Goal: Find specific page/section: Find specific page/section

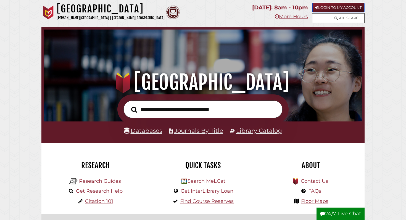
click at [329, 9] on link "Login to My Account" at bounding box center [338, 8] width 52 height 10
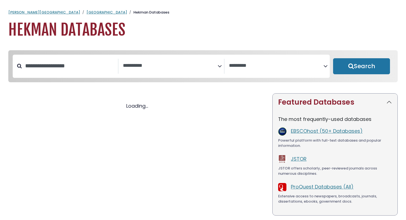
select select "Database Subject Filter"
select select "Database Vendors Filter"
select select "Database Subject Filter"
select select "Database Vendors Filter"
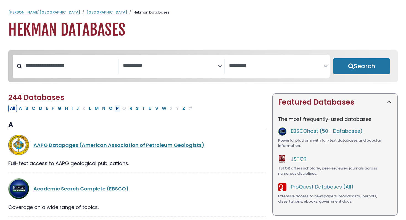
click at [118, 108] on button "P" at bounding box center [117, 108] width 6 height 7
select select "Database Subject Filter"
select select "Database Vendors Filter"
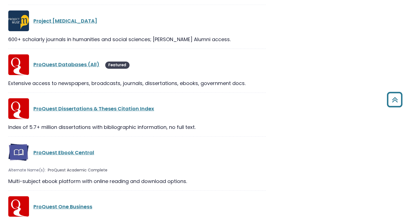
scroll to position [651, 0]
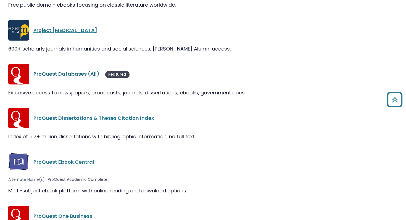
click at [80, 74] on link "ProQuest Databases (All)" at bounding box center [66, 73] width 66 height 7
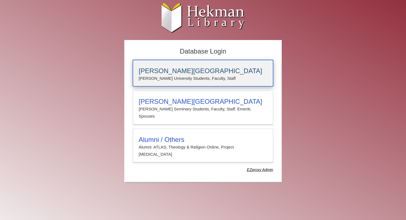
click at [177, 72] on h3 "Calvin University" at bounding box center [203, 71] width 129 height 8
